Goal: Find specific page/section: Find specific page/section

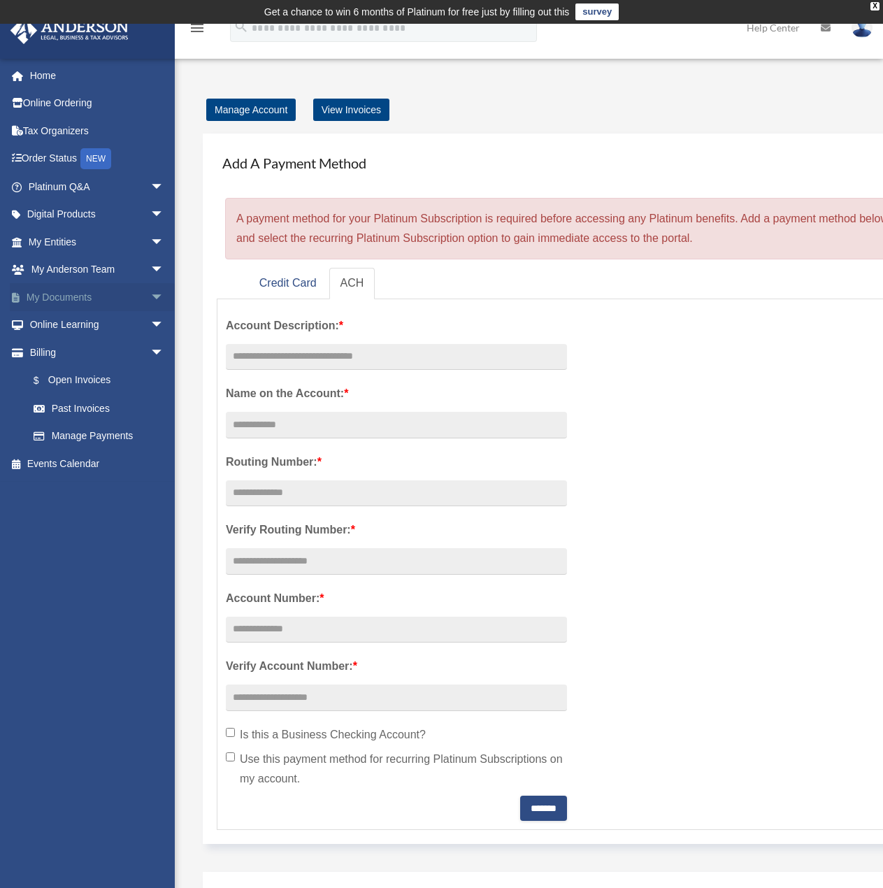
click at [62, 300] on link "My Documents arrow_drop_down" at bounding box center [98, 297] width 176 height 28
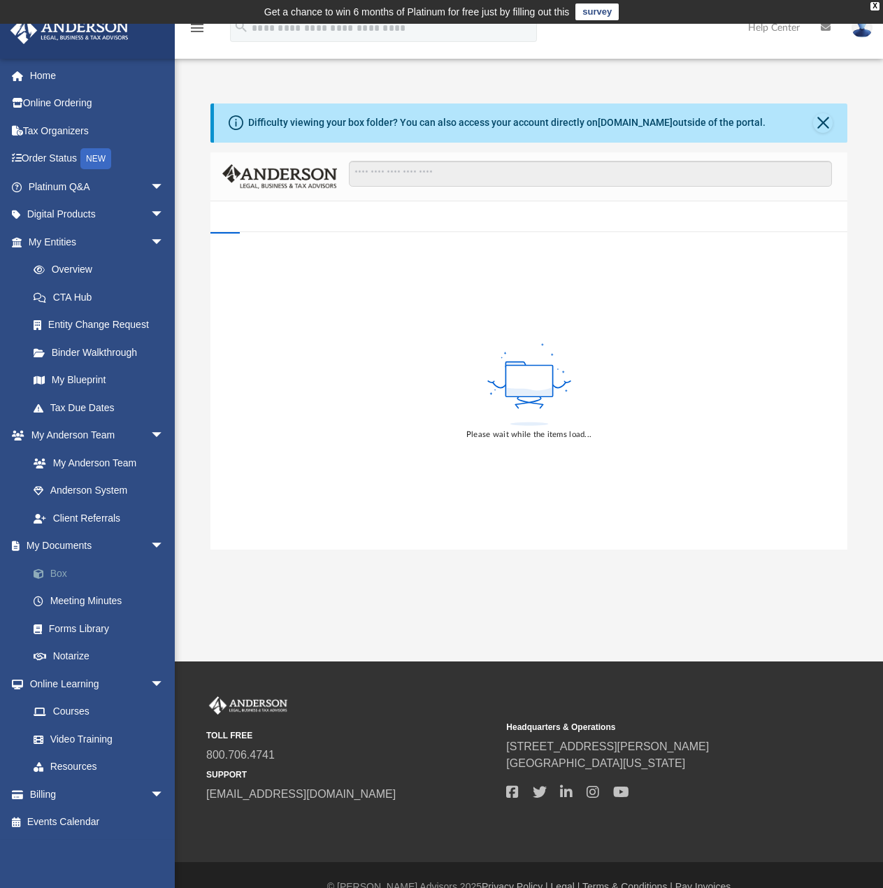
click at [58, 576] on link "Box" at bounding box center [103, 574] width 166 height 28
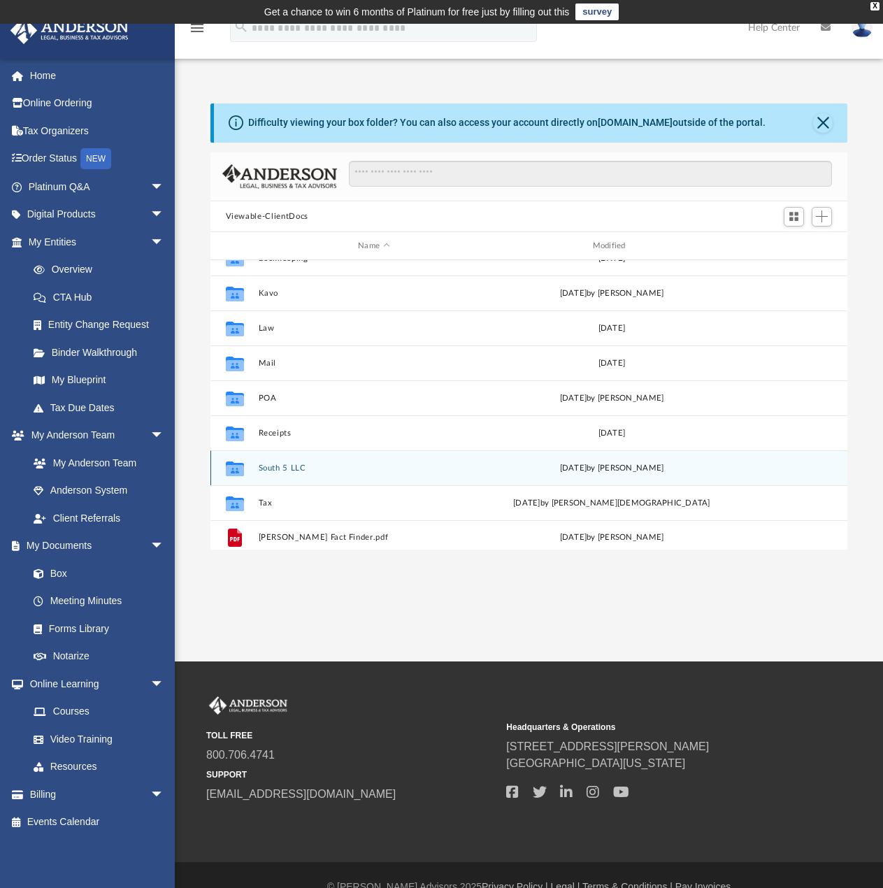
scroll to position [25, 0]
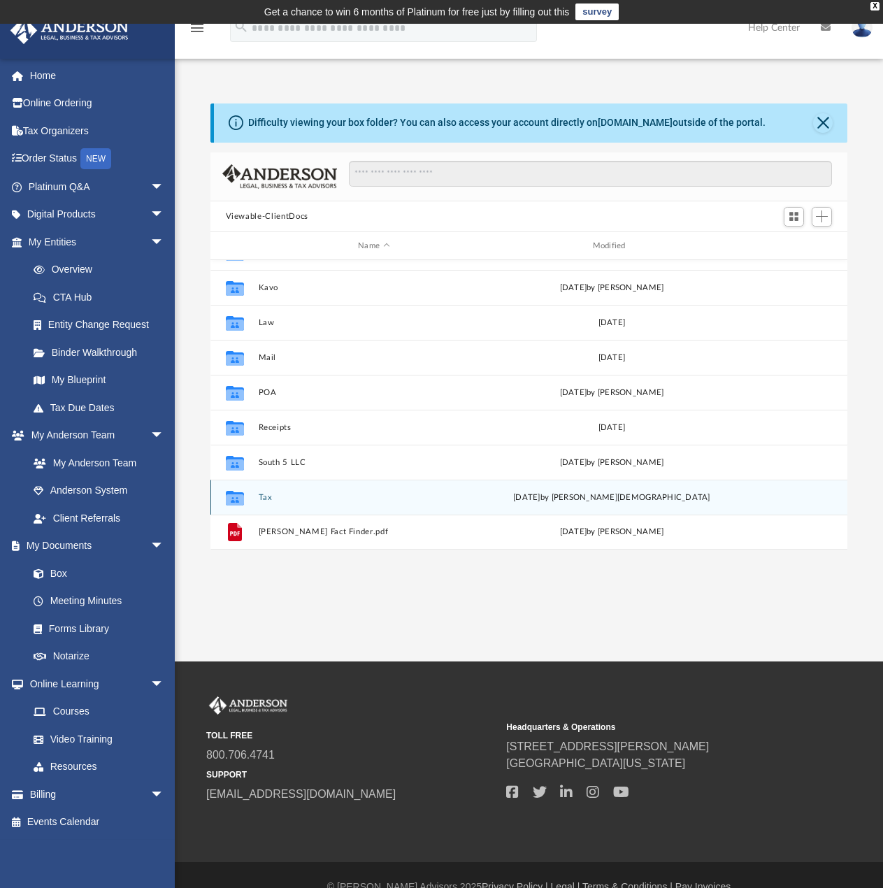
click at [252, 495] on div "Collaborated Folder" at bounding box center [234, 498] width 35 height 22
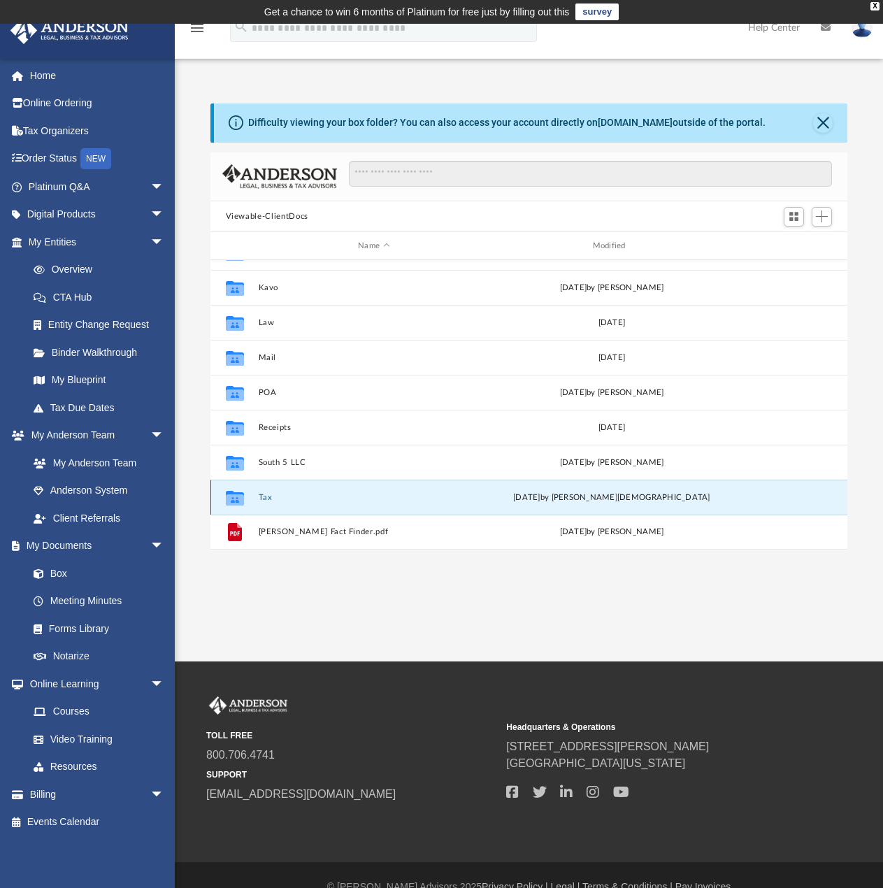
click at [239, 498] on icon "grid" at bounding box center [234, 500] width 18 height 11
click at [234, 498] on icon "grid" at bounding box center [234, 498] width 18 height 15
click at [399, 497] on button "Tax" at bounding box center [374, 497] width 232 height 9
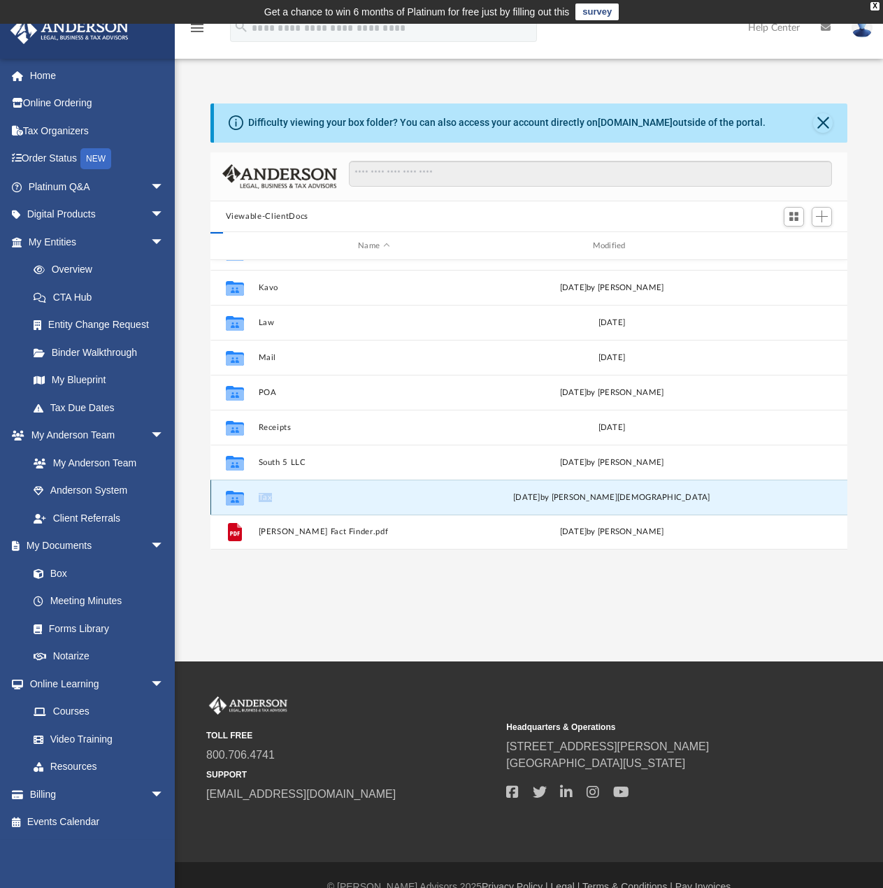
click at [399, 497] on button "Tax" at bounding box center [374, 497] width 232 height 9
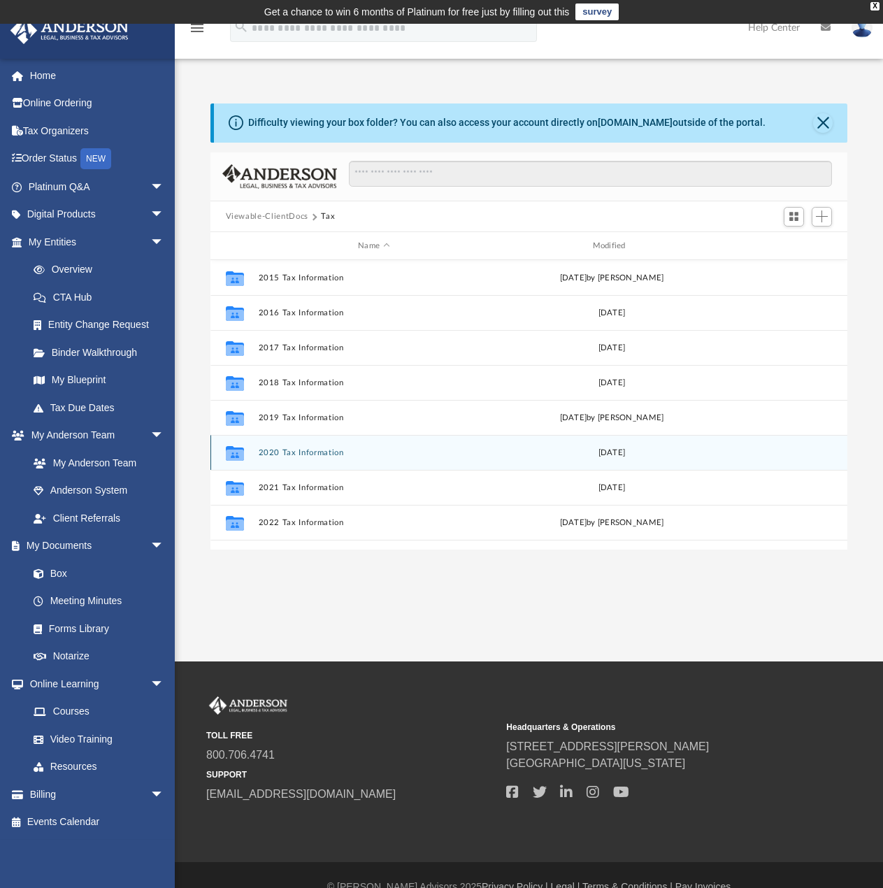
scroll to position [165, 0]
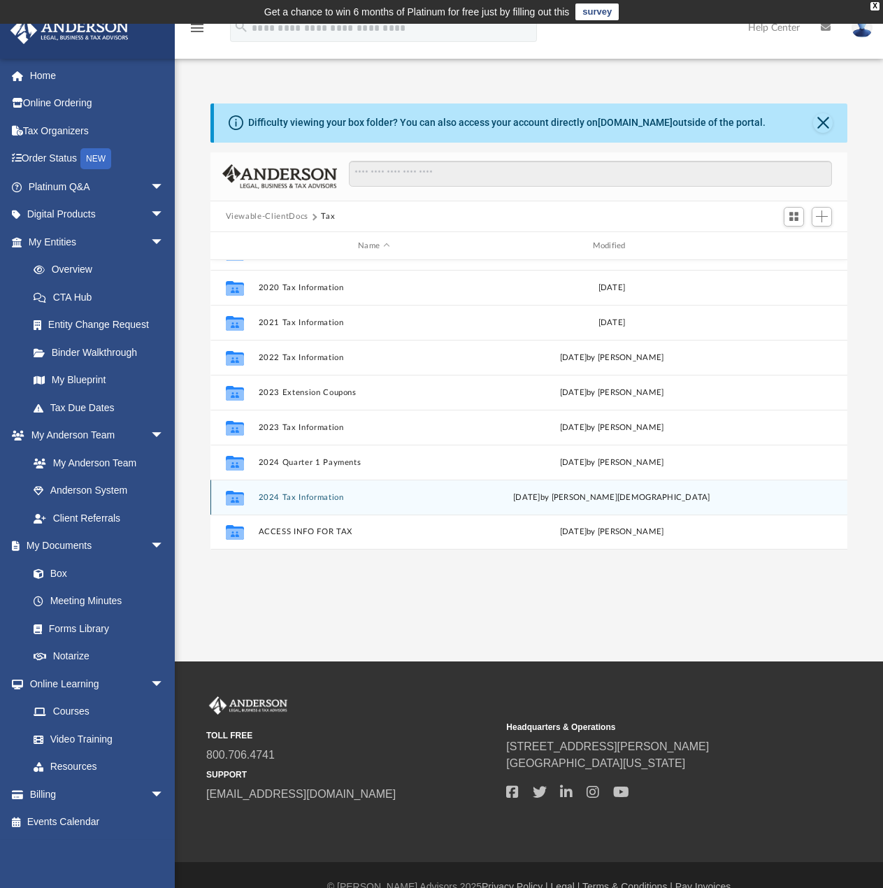
click at [370, 506] on div "Collaborated Folder 2024 Tax Information Mon Sep 1 2025 by Oshee Jain" at bounding box center [530, 497] width 638 height 35
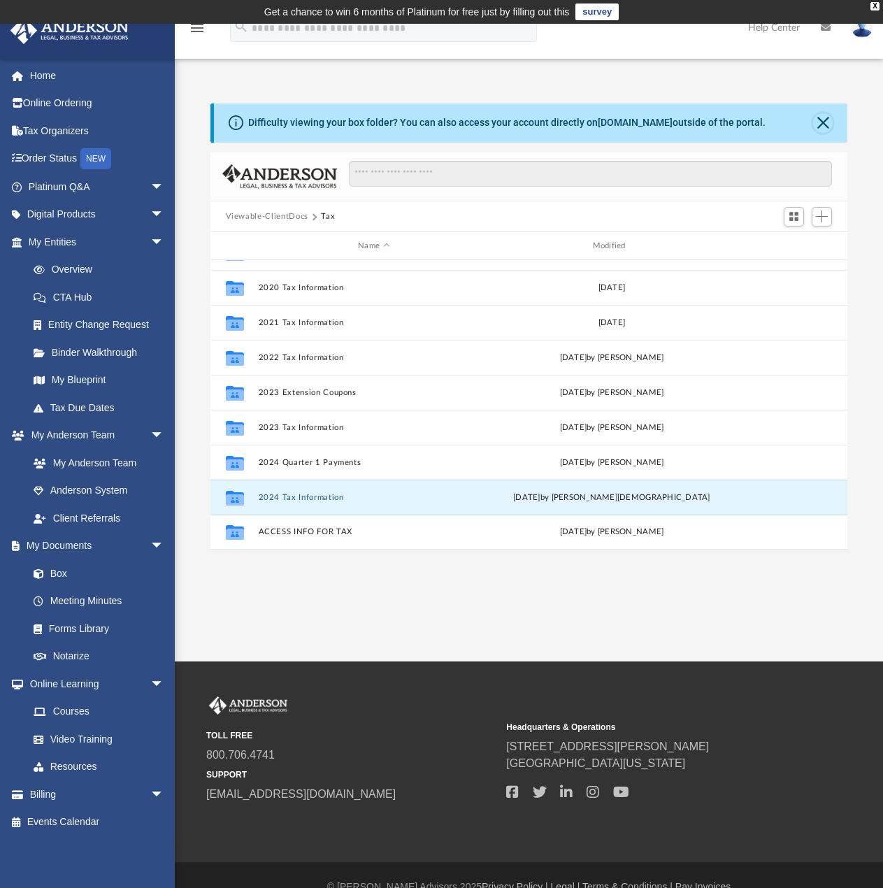
click at [819, 123] on button "Close" at bounding box center [823, 123] width 20 height 20
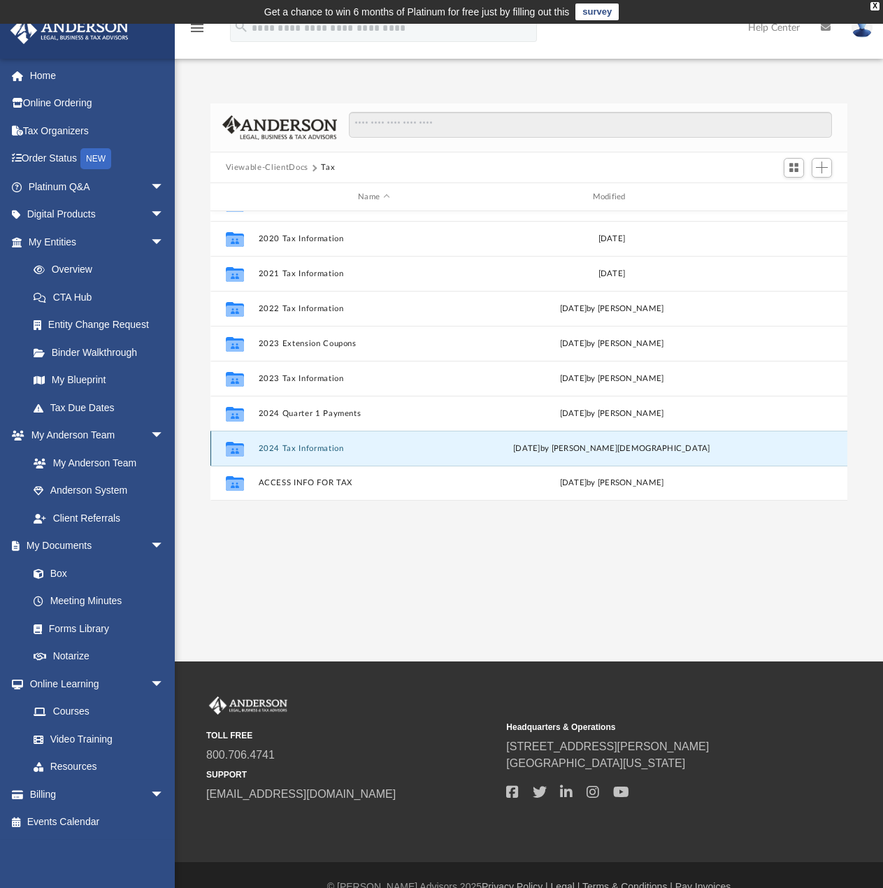
click at [290, 448] on button "2024 Tax Information" at bounding box center [374, 448] width 232 height 9
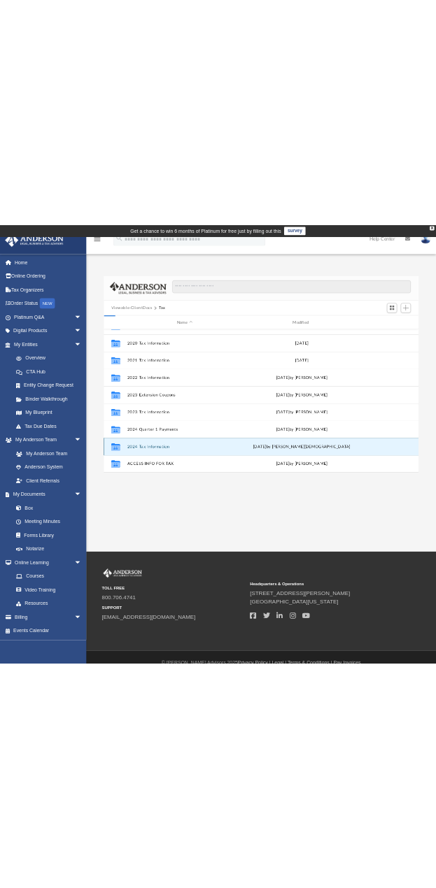
scroll to position [0, 0]
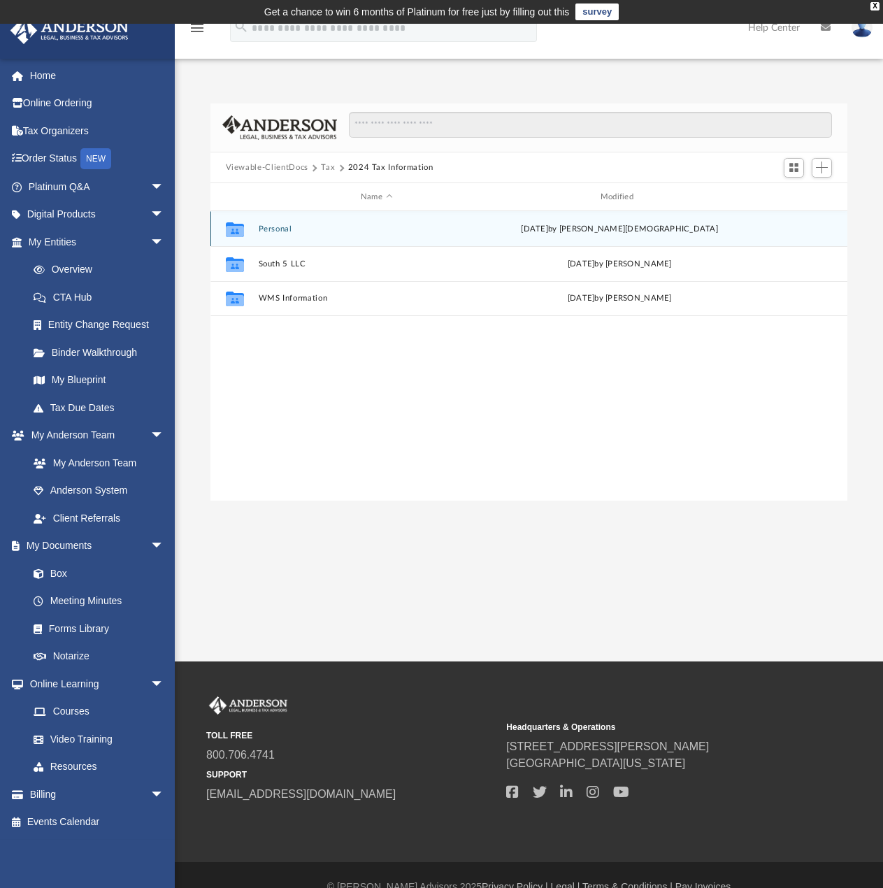
click at [273, 227] on button "Personal" at bounding box center [376, 229] width 237 height 9
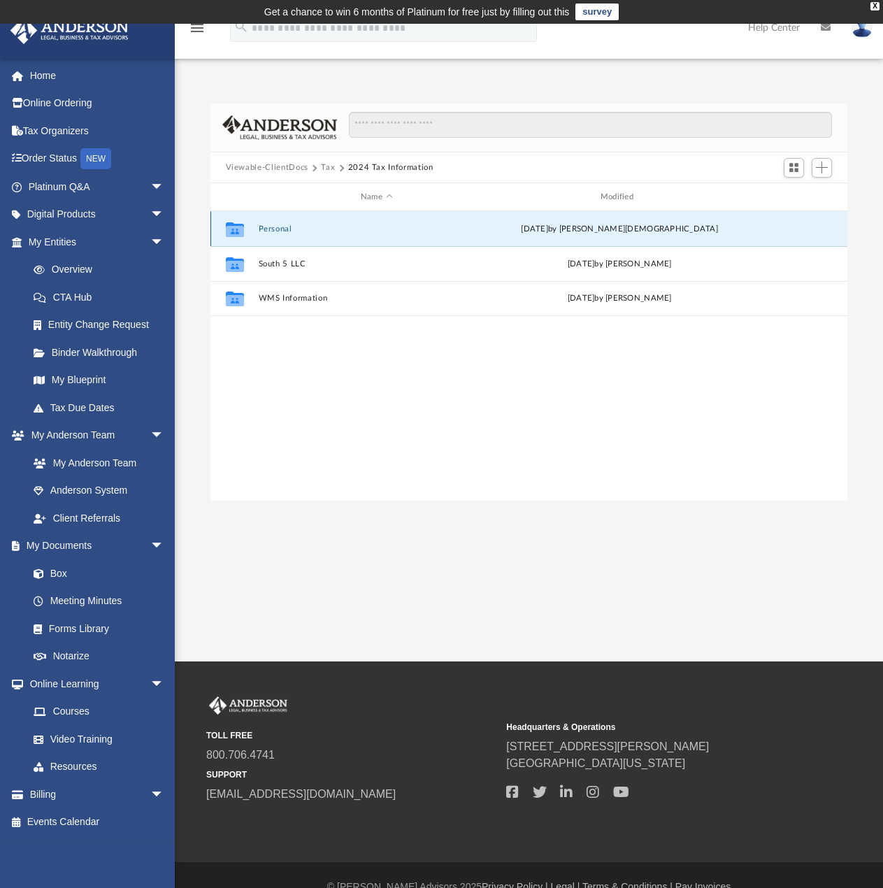
click at [273, 227] on button "Personal" at bounding box center [376, 229] width 237 height 9
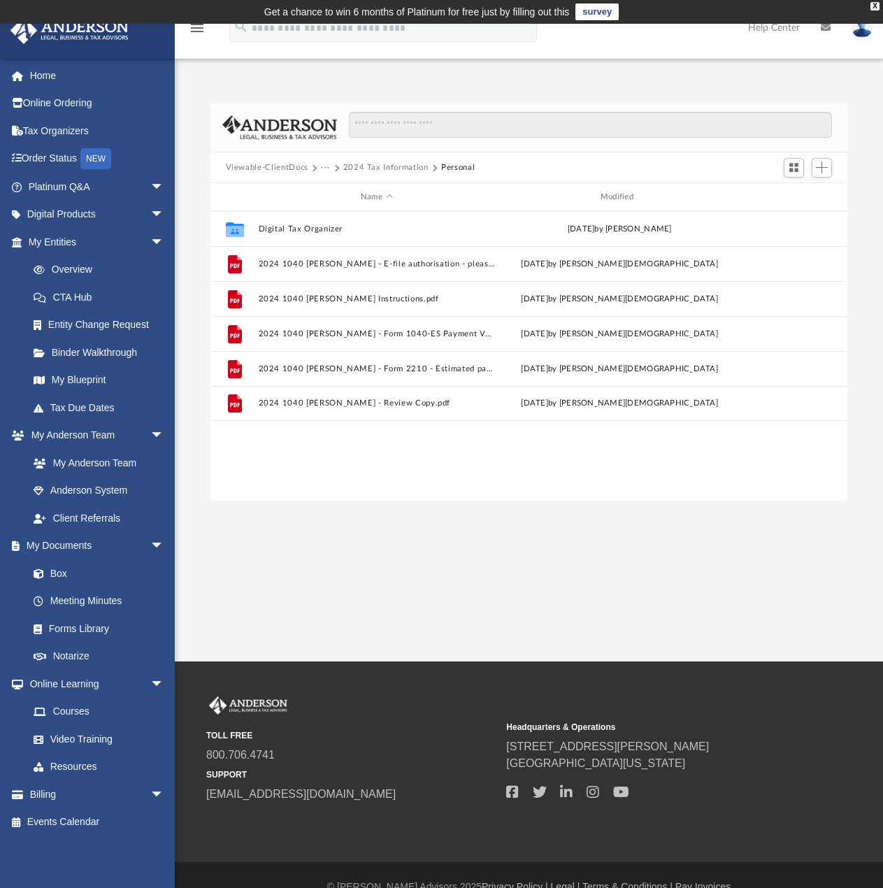
click at [359, 165] on button "2024 Tax Information" at bounding box center [385, 168] width 85 height 13
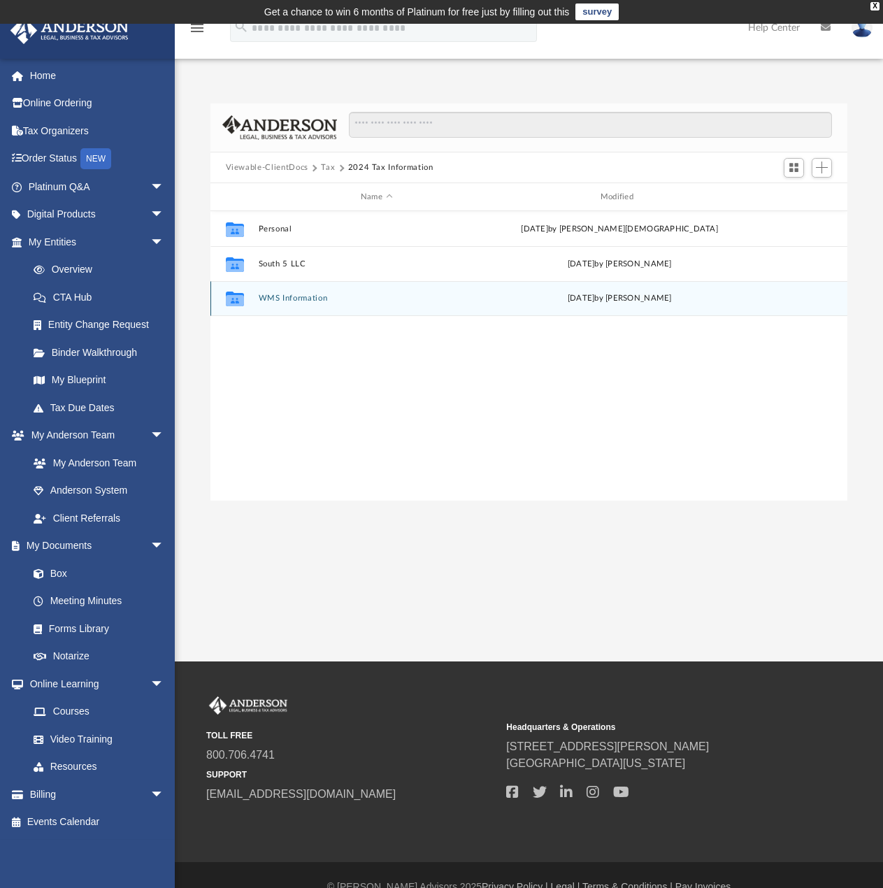
click at [277, 296] on button "WMS Information" at bounding box center [376, 298] width 237 height 9
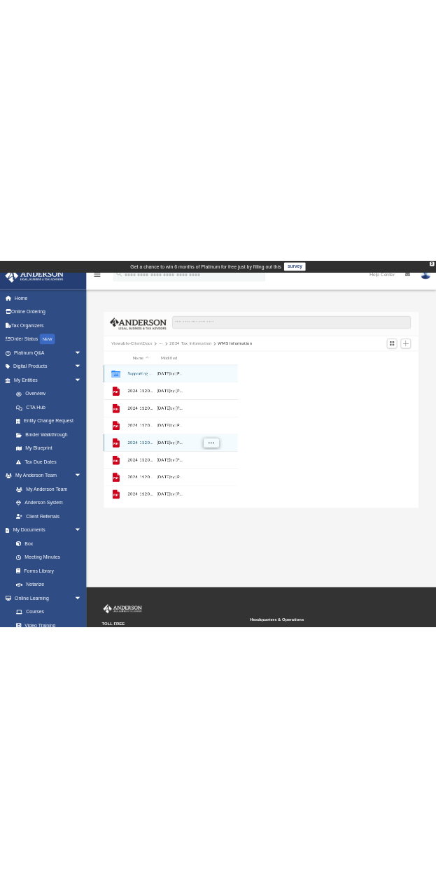
scroll to position [11, 11]
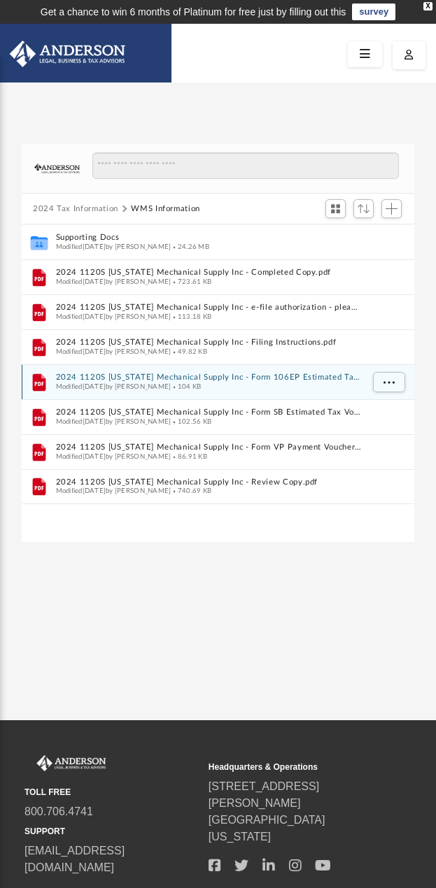
click at [86, 64] on img at bounding box center [63, 54] width 134 height 27
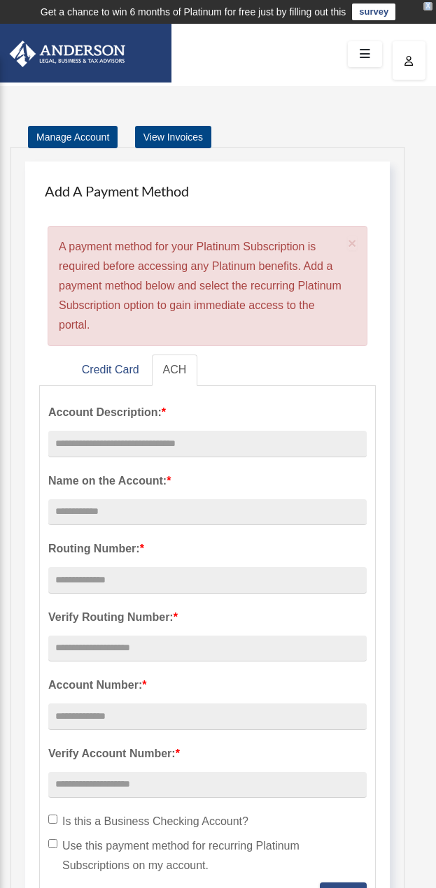
click at [428, 6] on div "X" at bounding box center [427, 6] width 9 height 8
